Goal: Information Seeking & Learning: Learn about a topic

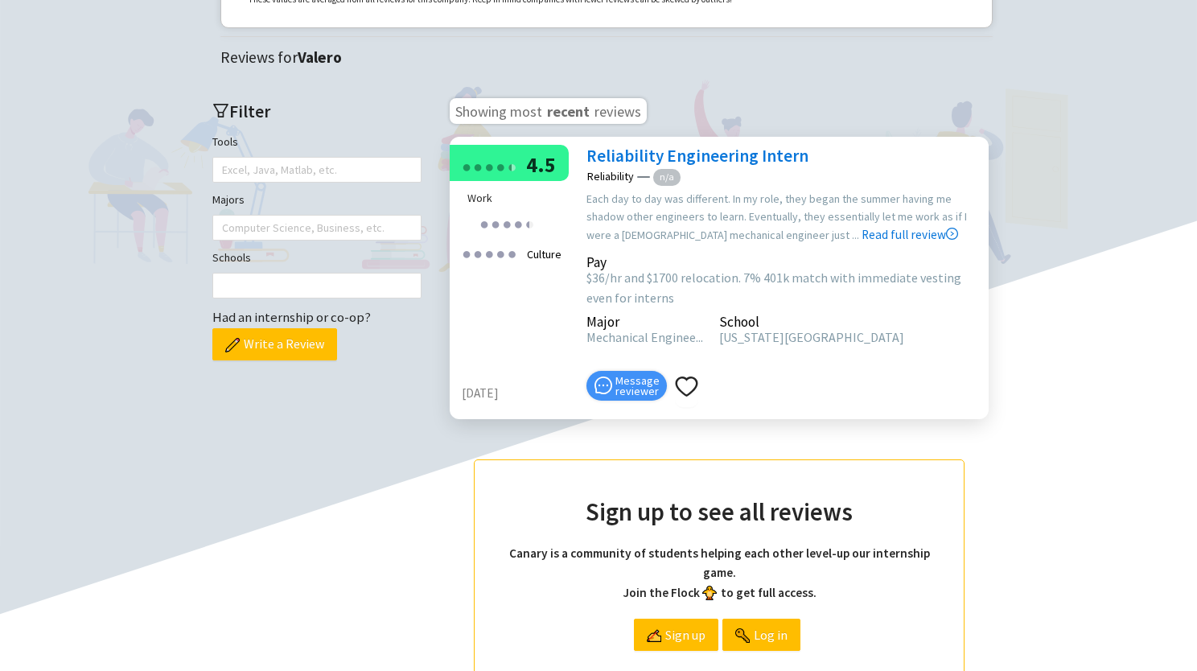
scroll to position [457, 0]
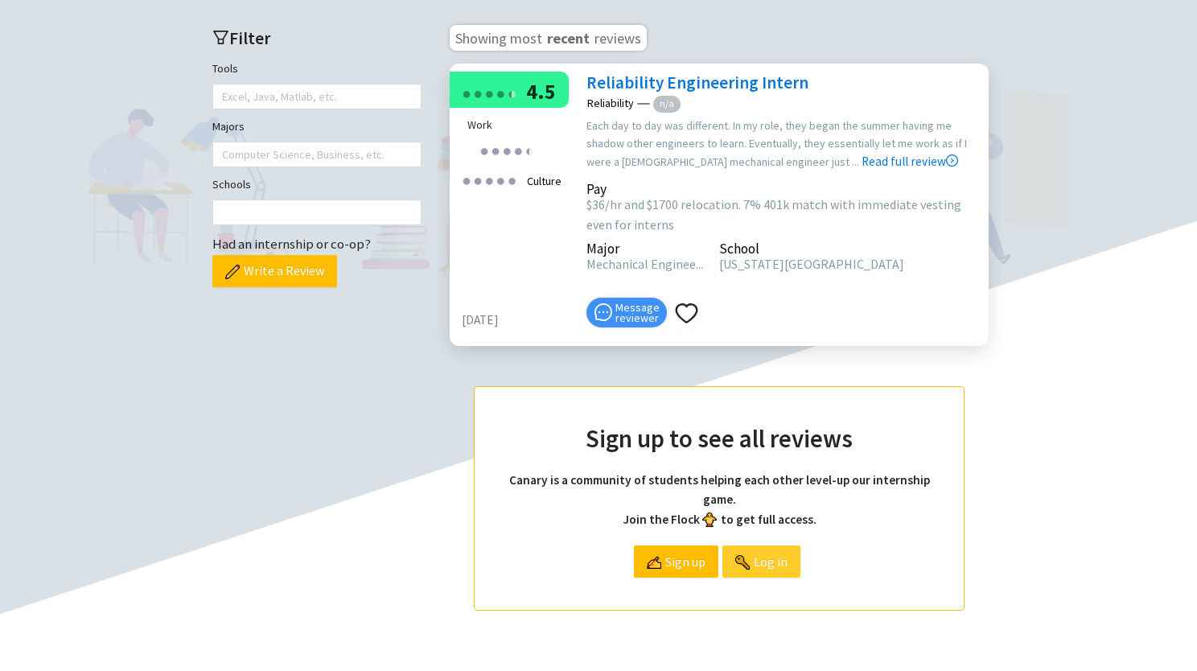
click at [748, 566] on img at bounding box center [742, 562] width 14 height 14
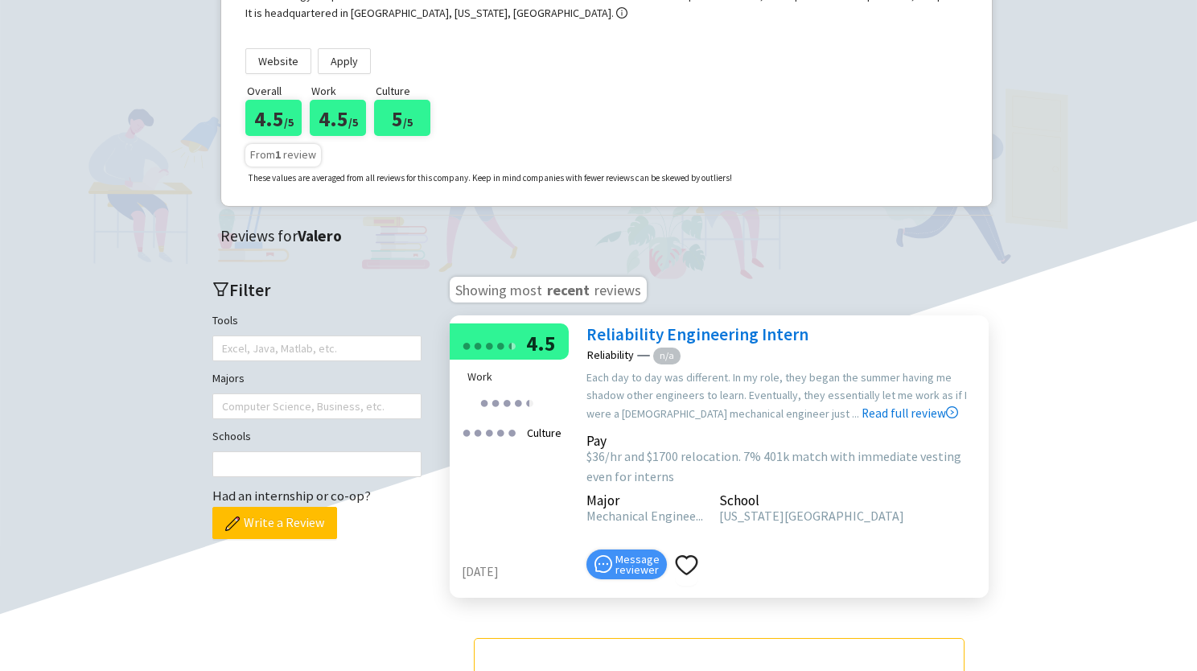
scroll to position [216, 0]
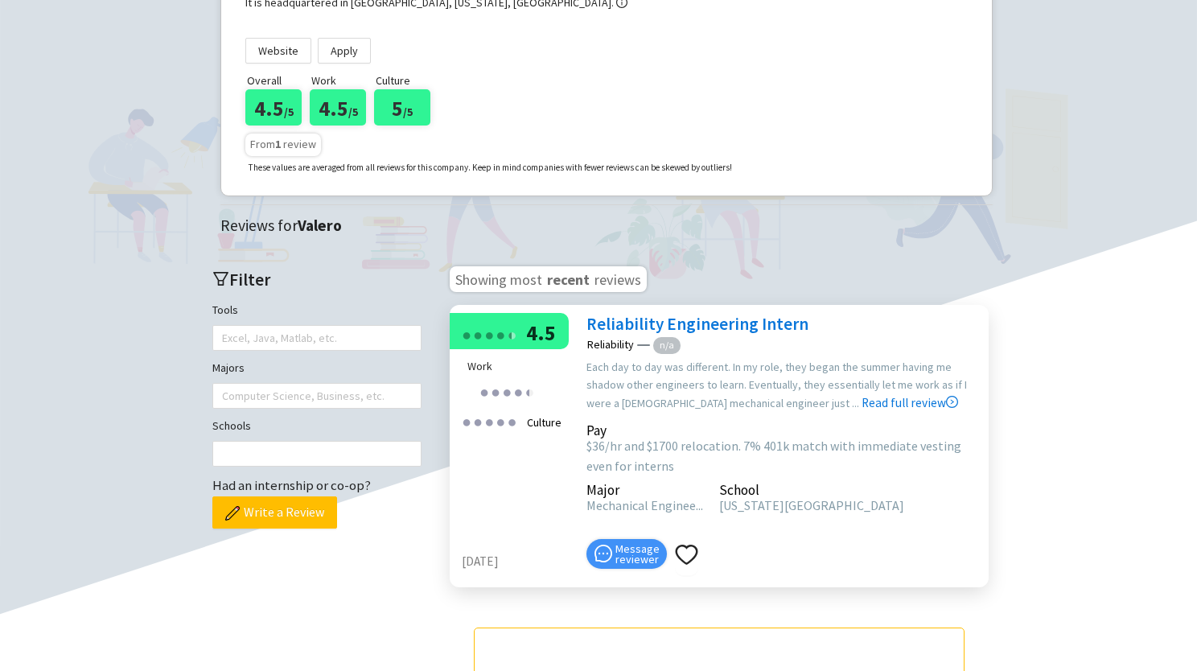
click at [709, 326] on link "Reliability Engineering Intern" at bounding box center [698, 324] width 222 height 22
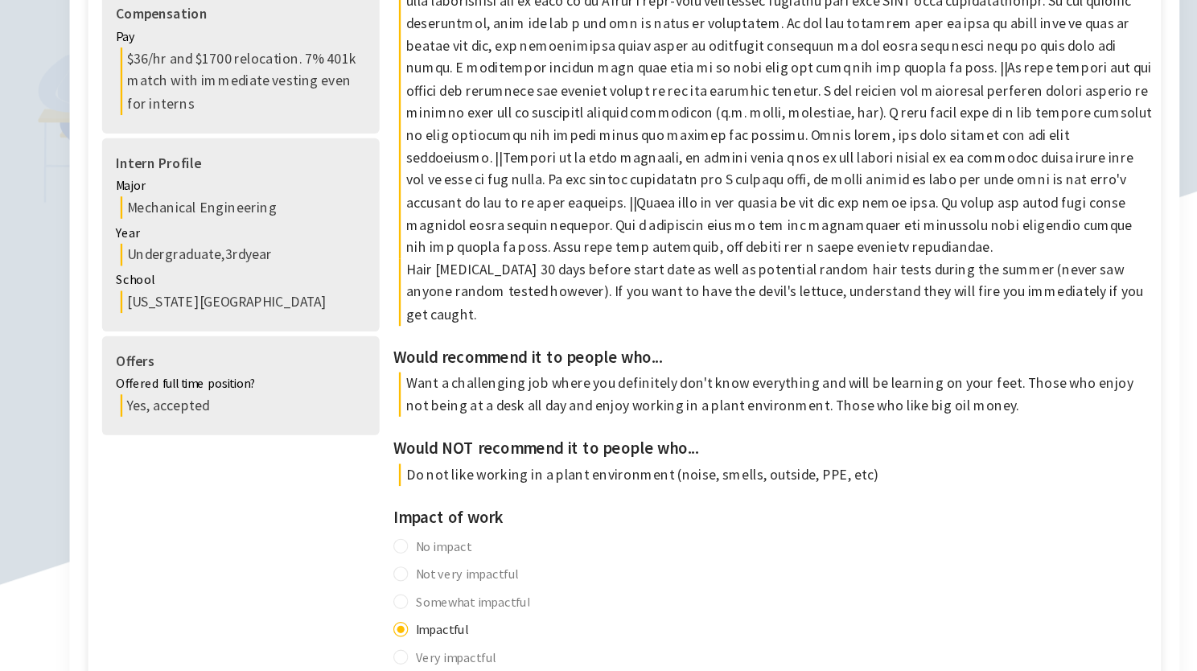
scroll to position [495, 0]
